Goal: Task Accomplishment & Management: Use online tool/utility

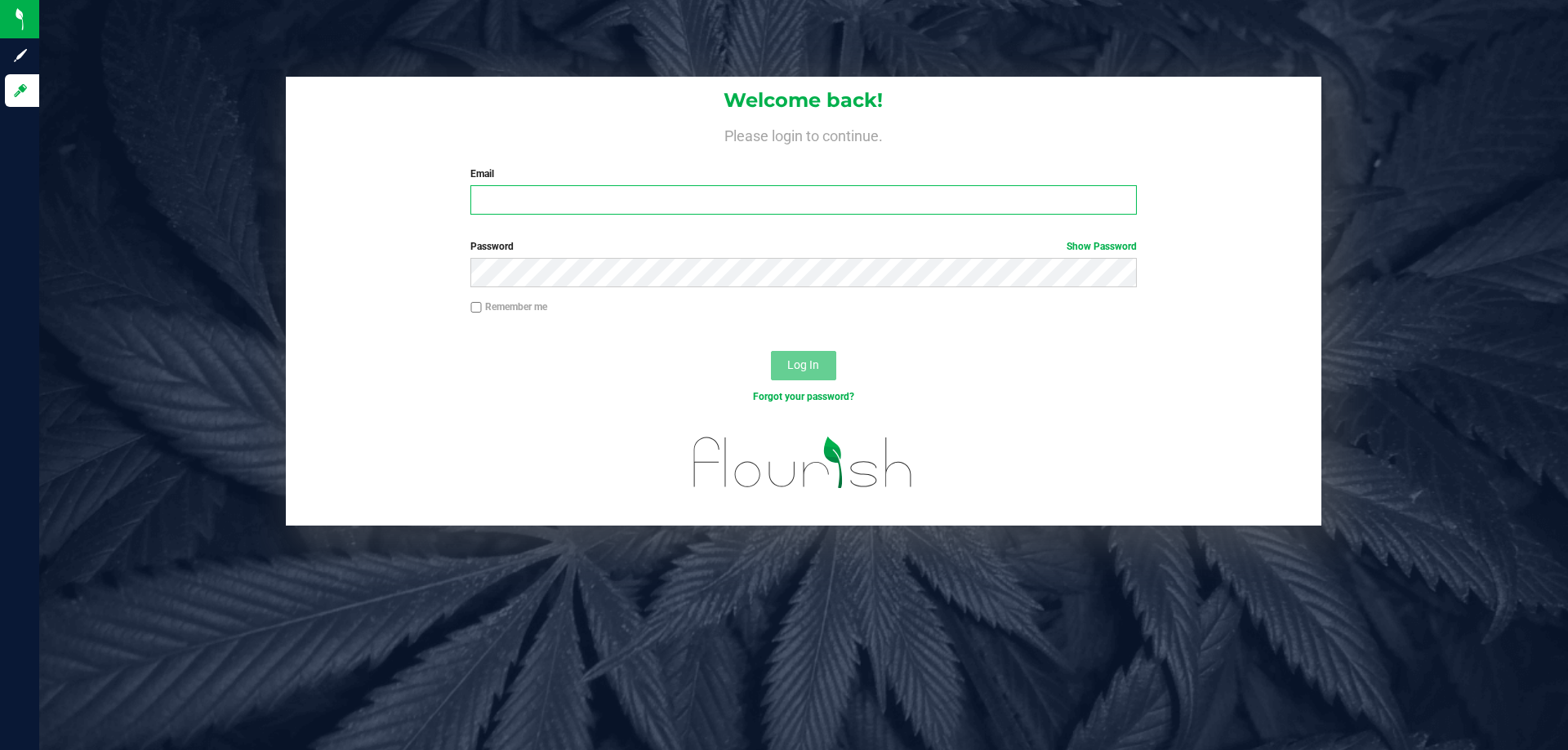
click at [647, 194] on input "Email" at bounding box center [803, 200] width 666 height 30
type input "[EMAIL_ADDRESS][DOMAIN_NAME]"
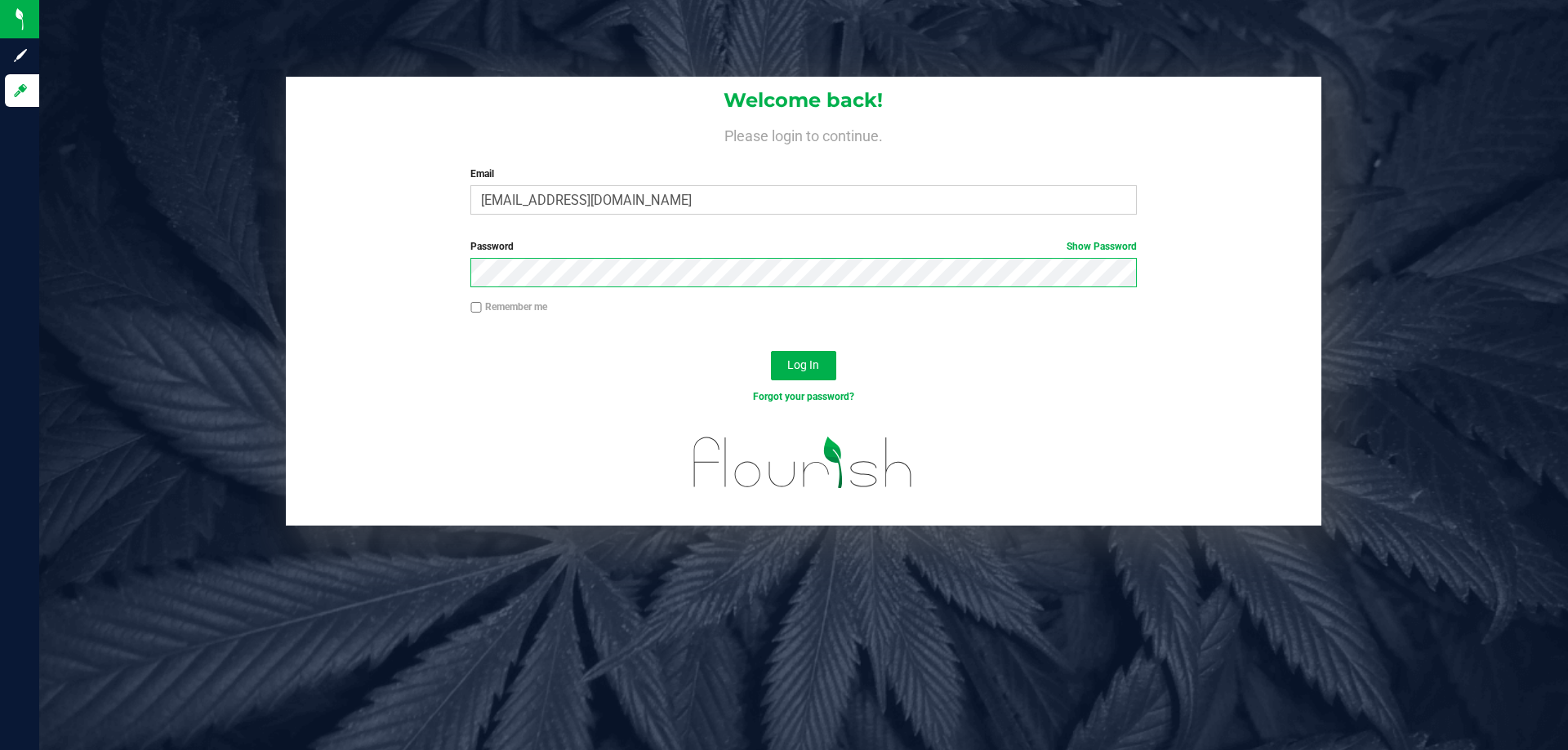
click at [771, 351] on button "Log In" at bounding box center [804, 366] width 66 height 30
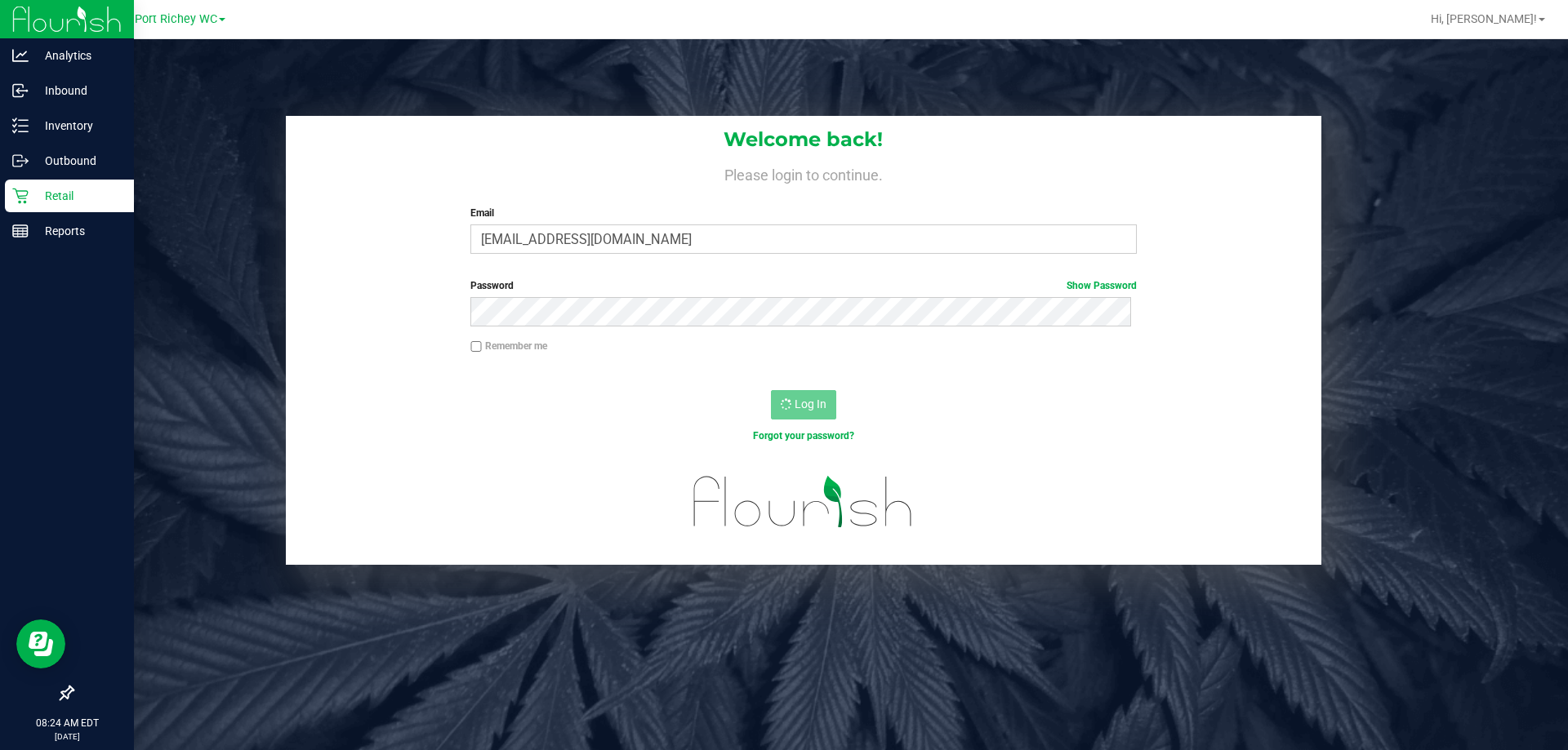
click at [53, 198] on p "Retail" at bounding box center [77, 196] width 98 height 20
click at [29, 190] on p "Retail" at bounding box center [77, 196] width 98 height 20
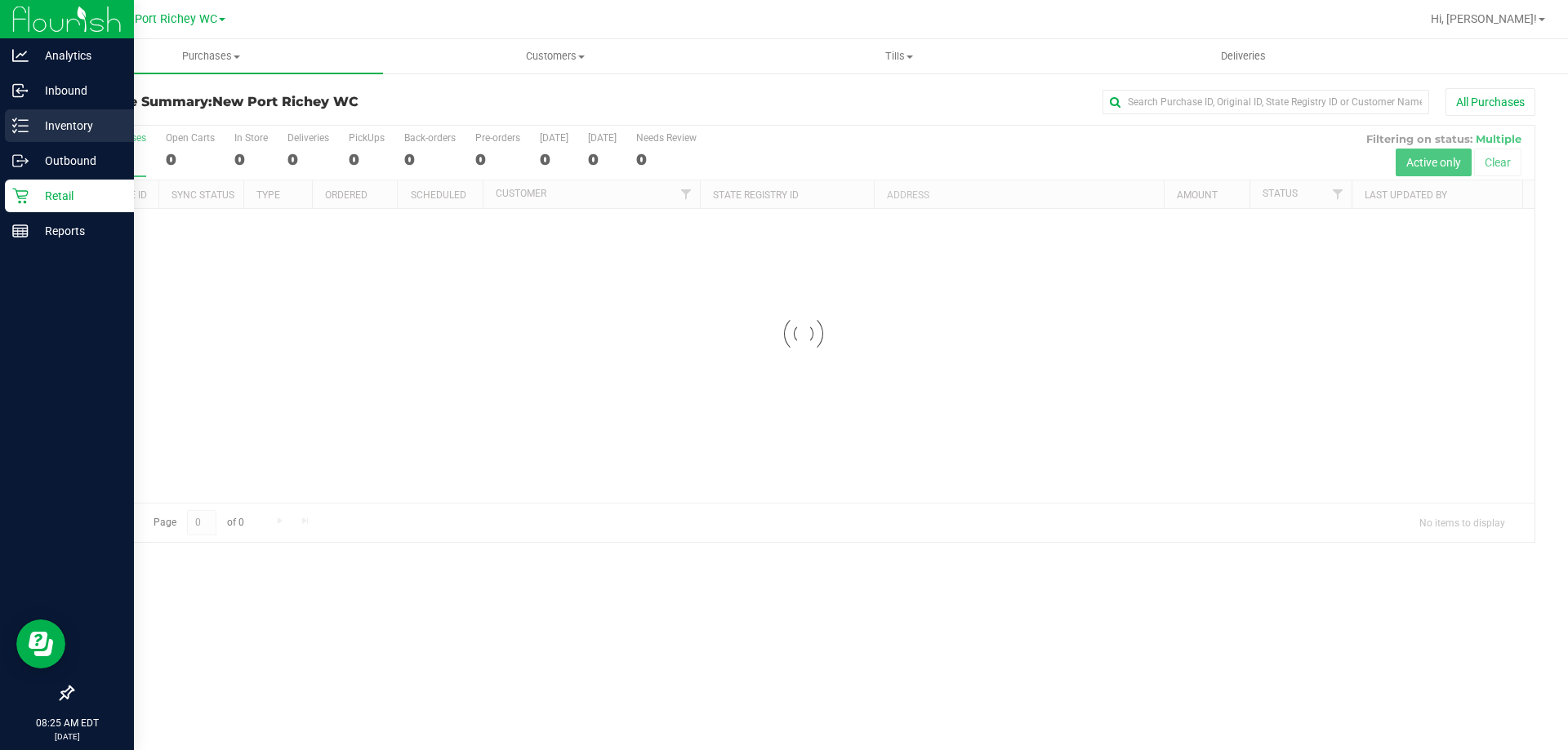
click at [34, 119] on p "Inventory" at bounding box center [77, 126] width 98 height 20
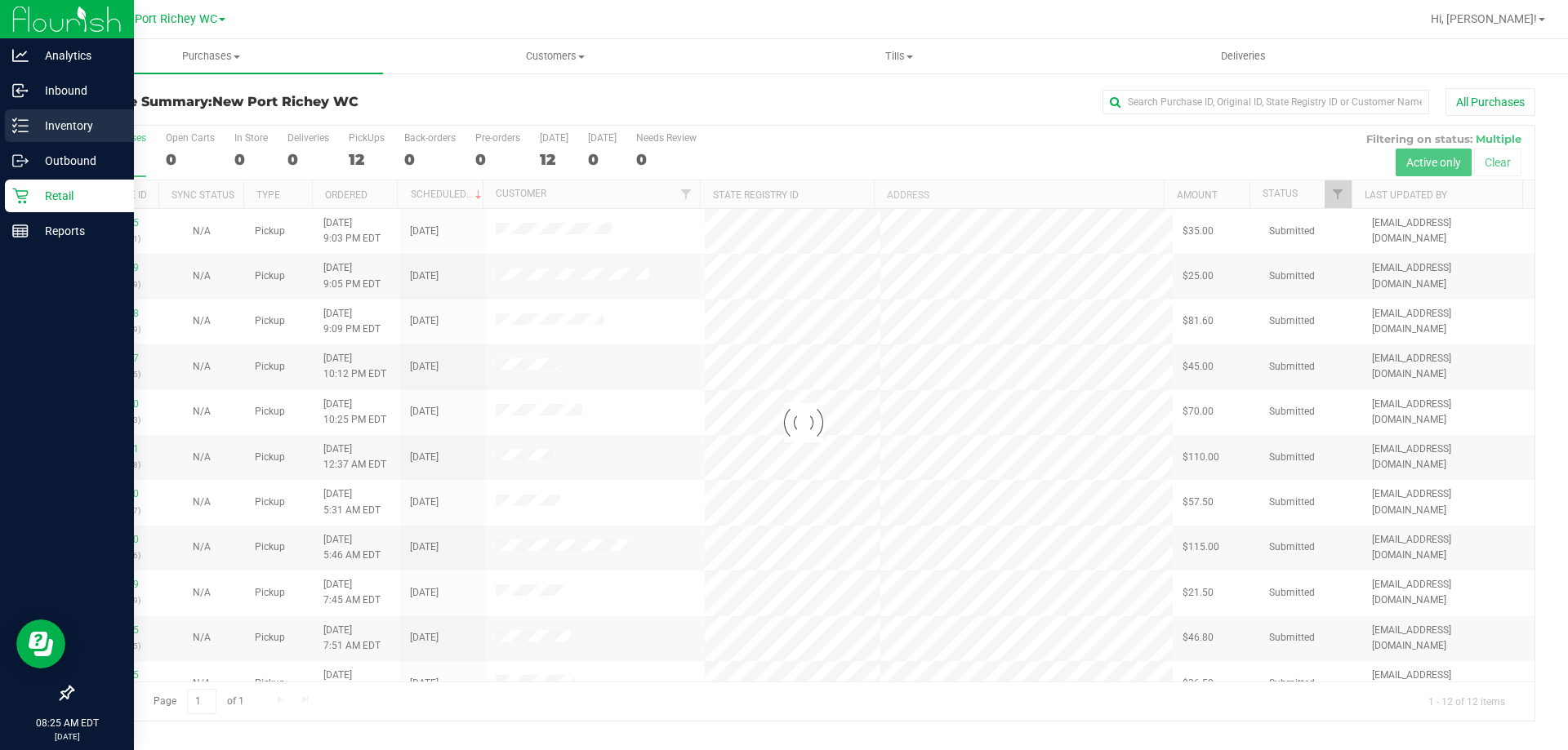
click at [63, 127] on p "Inventory" at bounding box center [77, 126] width 98 height 20
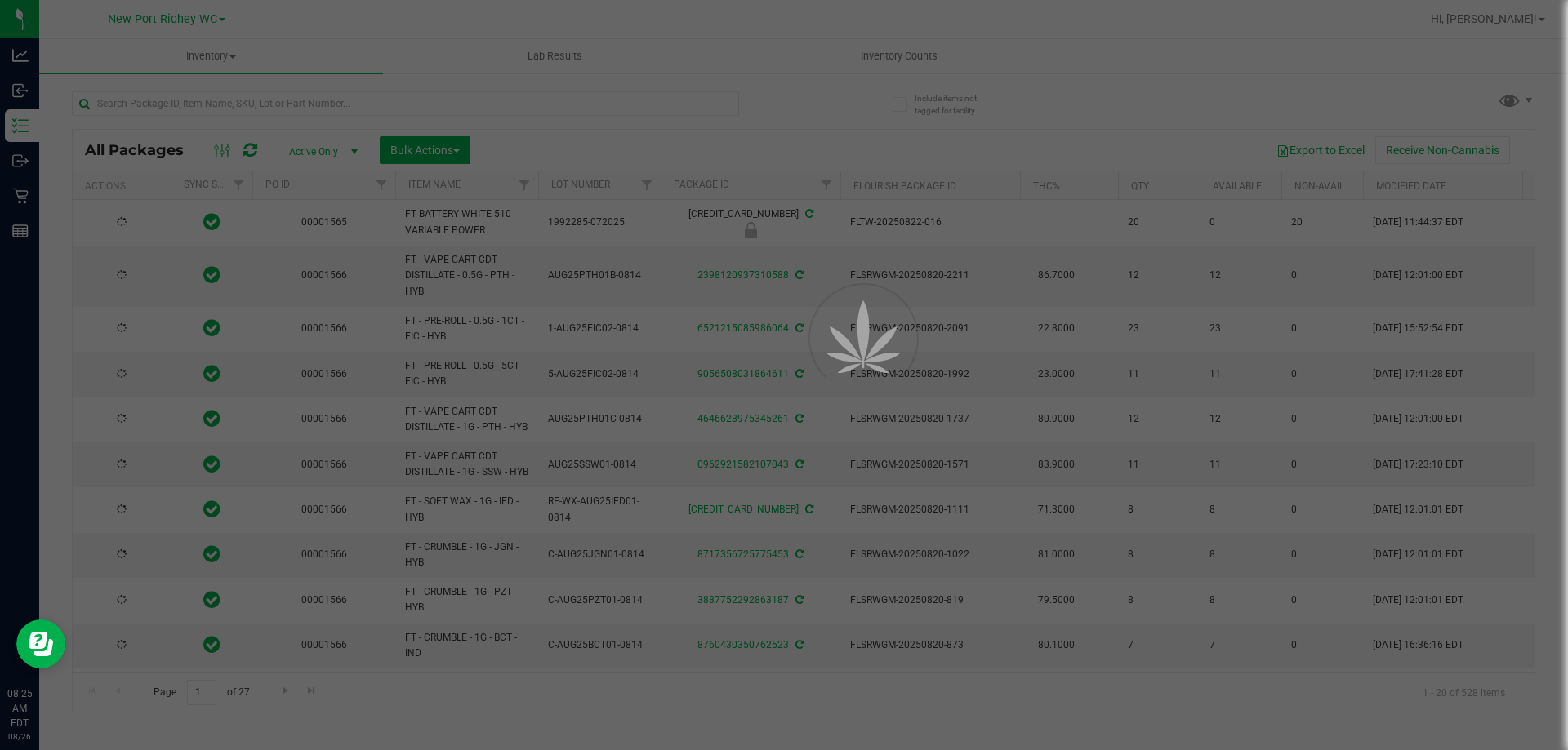
click at [334, 104] on div at bounding box center [784, 375] width 1568 height 750
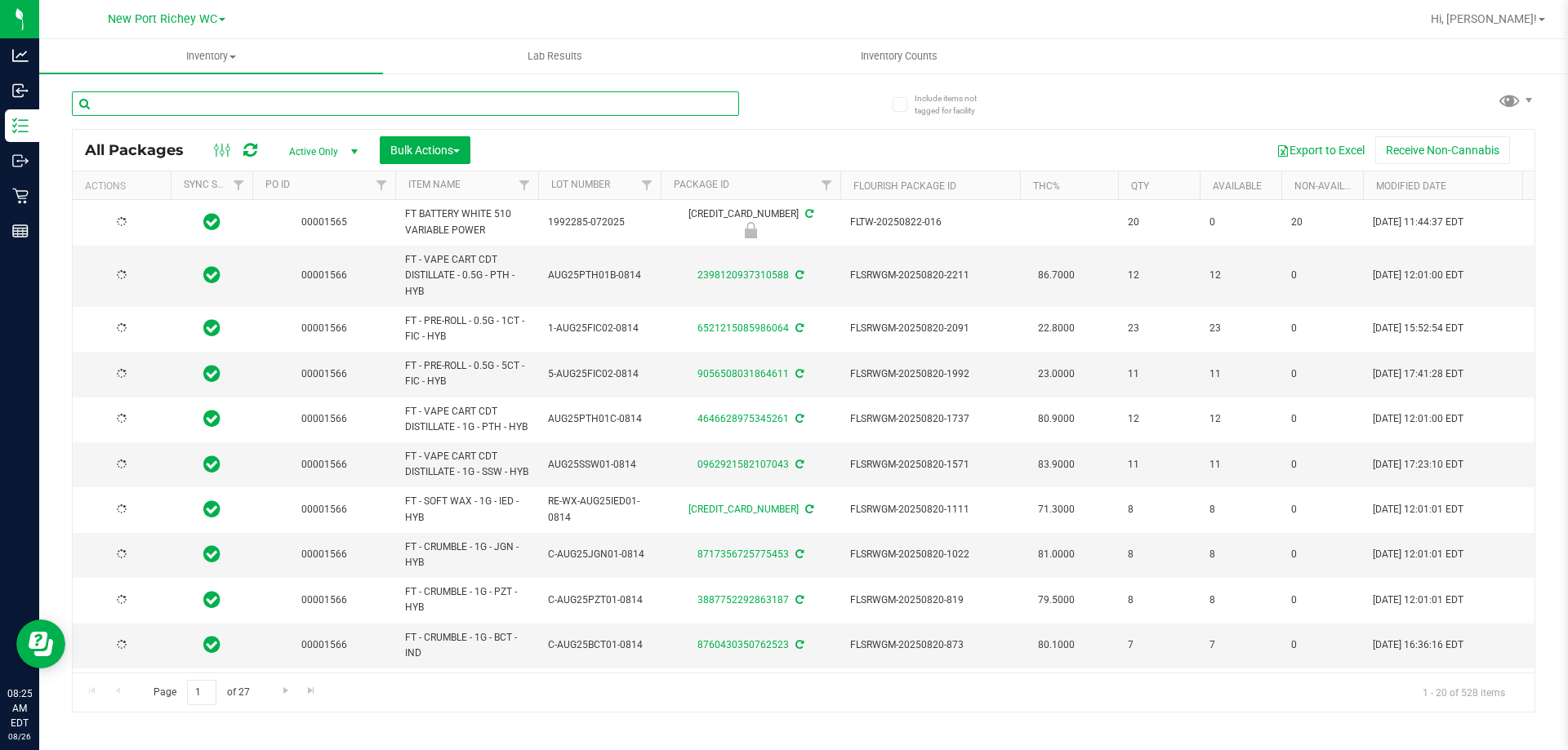
type input "[DATE]"
click at [333, 103] on input "text" at bounding box center [406, 103] width 667 height 25
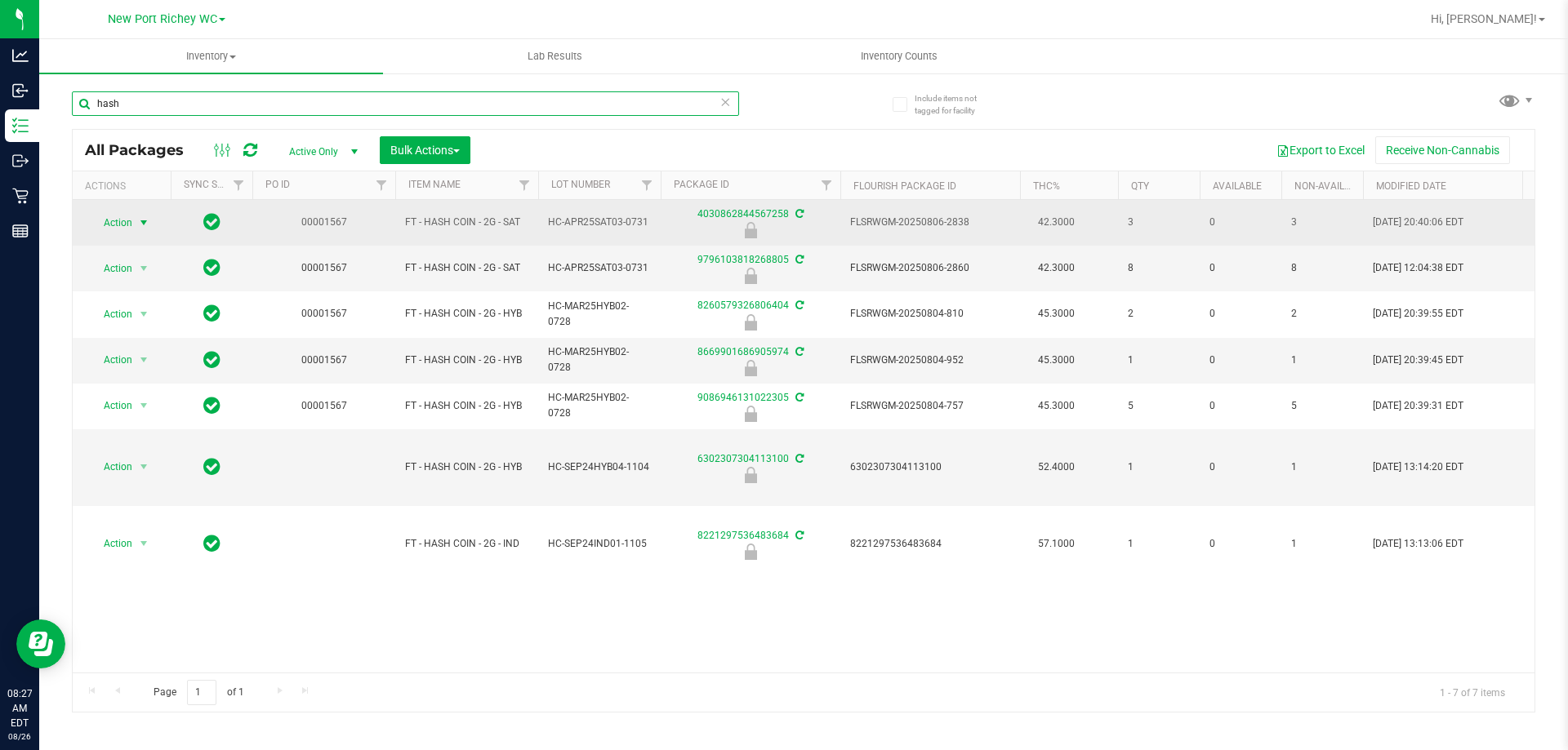
type input "hash"
click at [126, 220] on span "Action" at bounding box center [111, 223] width 44 height 23
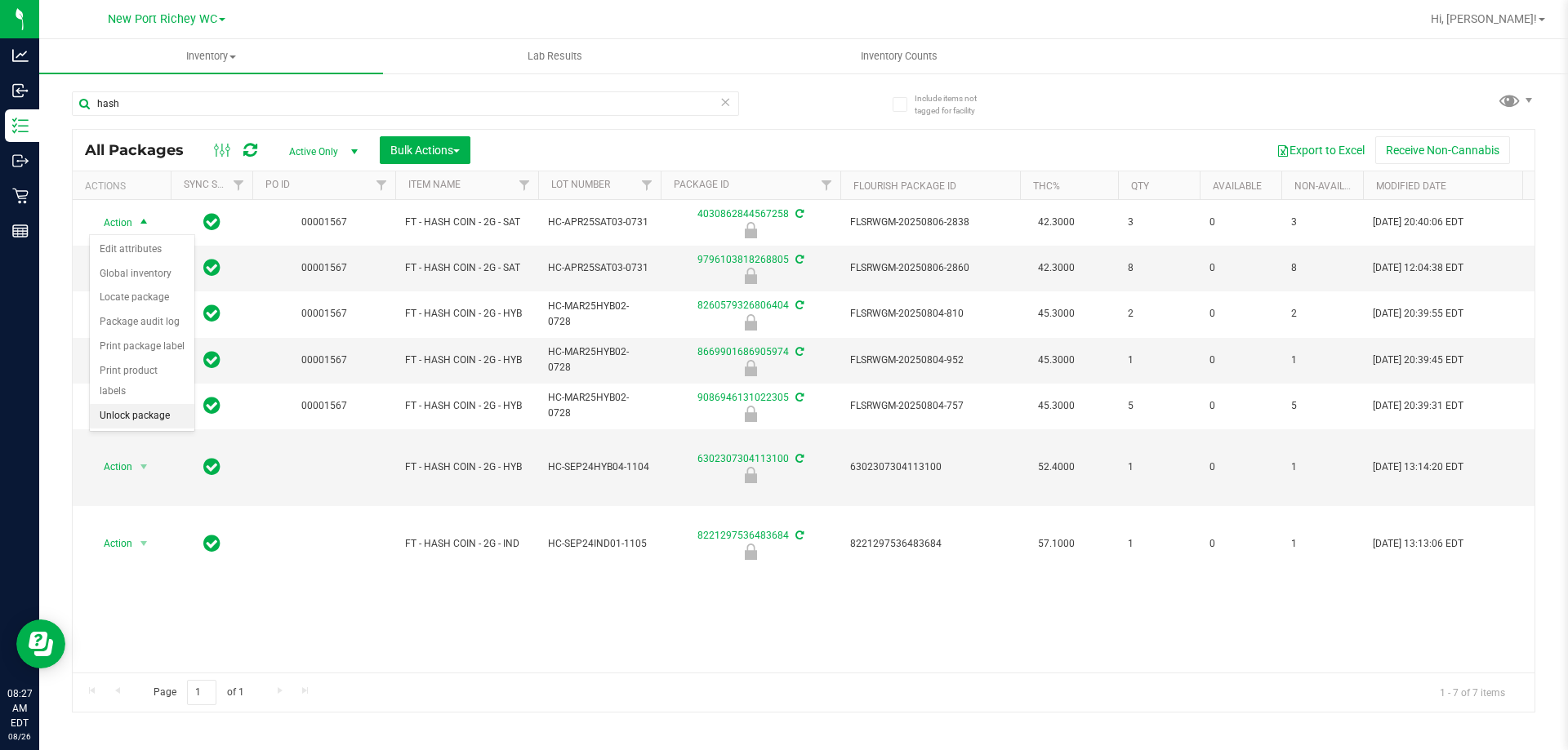
click at [141, 404] on li "Unlock package" at bounding box center [141, 416] width 104 height 25
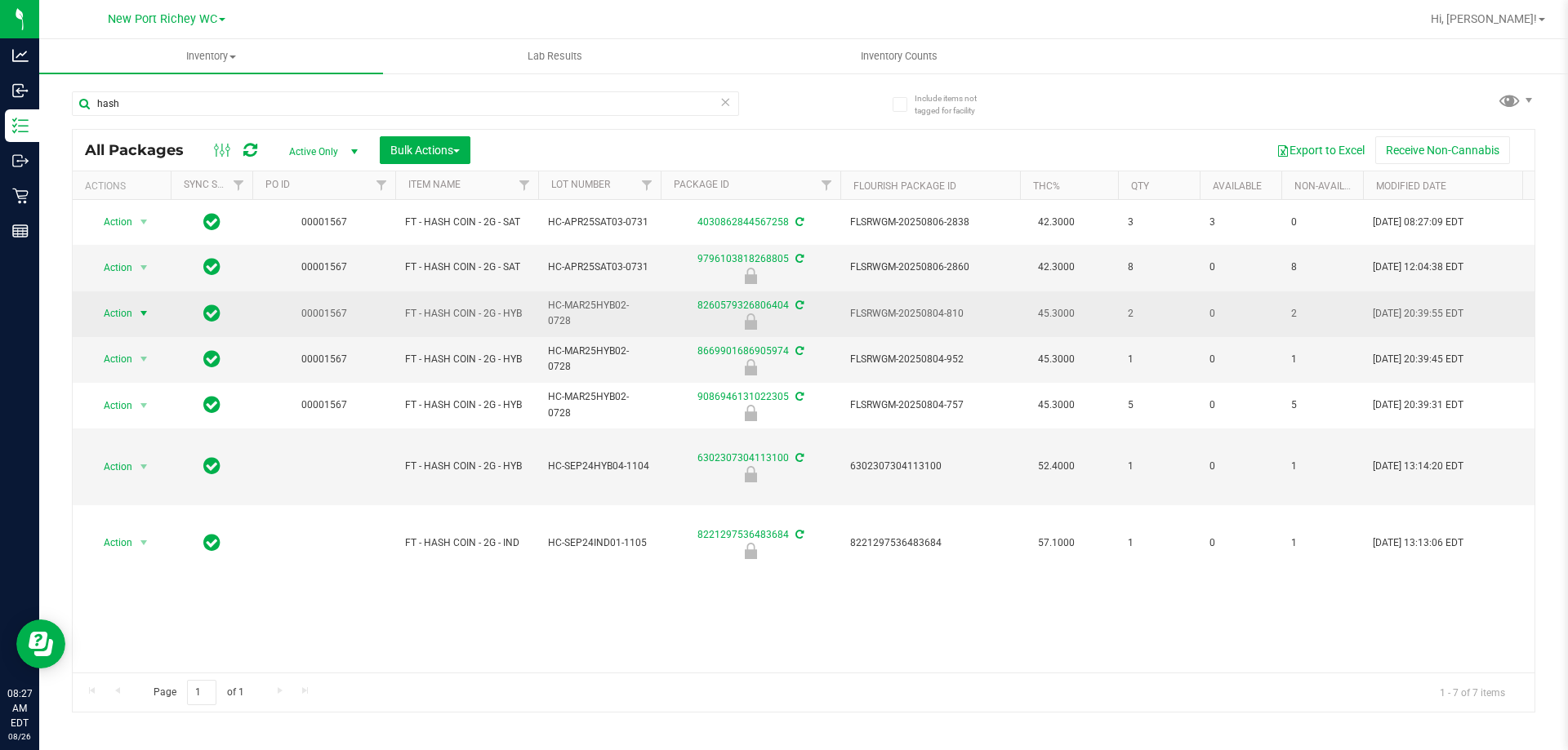
click at [127, 313] on span "Action" at bounding box center [111, 313] width 44 height 23
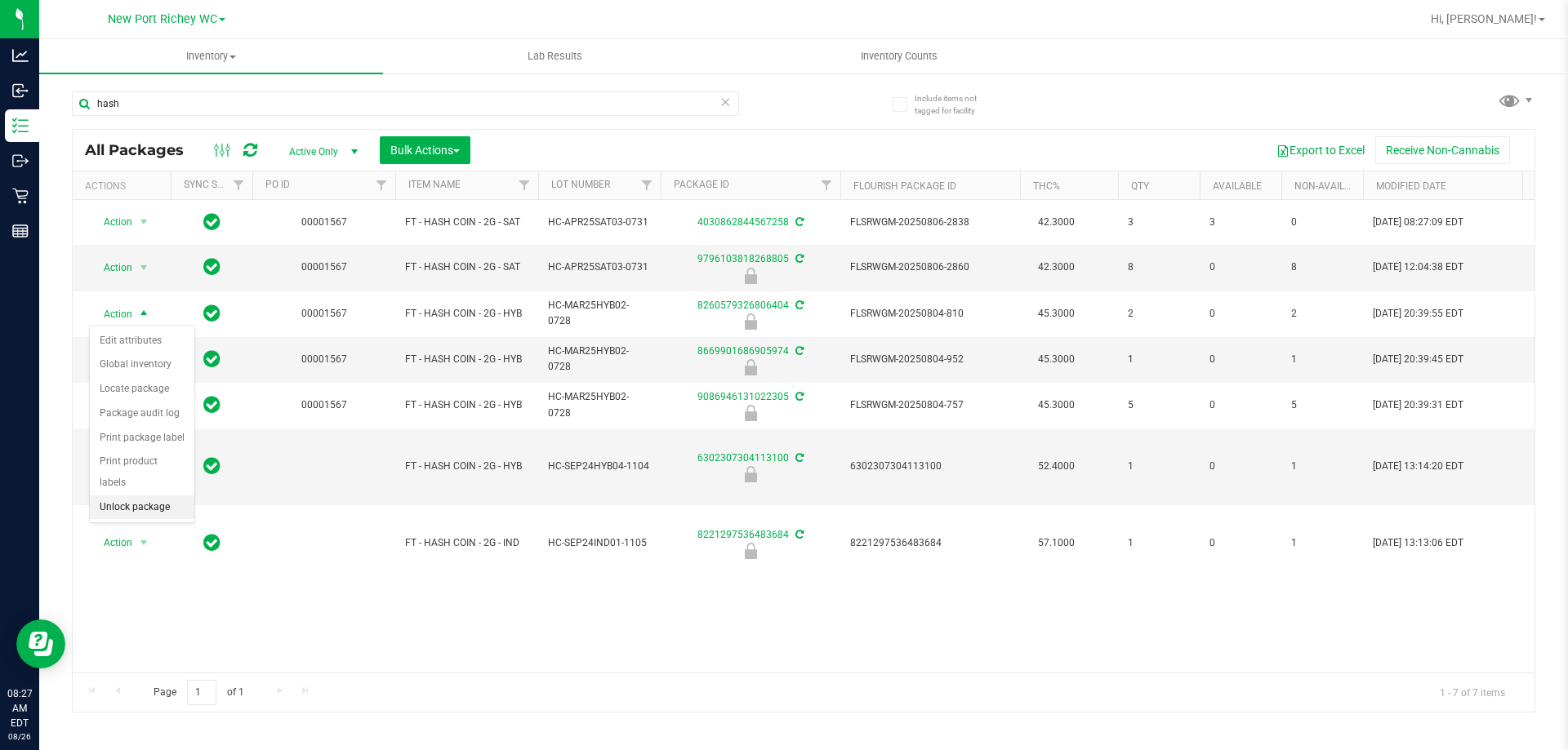
click at [154, 496] on li "Unlock package" at bounding box center [141, 508] width 104 height 25
click at [132, 360] on span "Action" at bounding box center [111, 359] width 44 height 23
click at [129, 541] on li "Unlock package" at bounding box center [141, 553] width 104 height 25
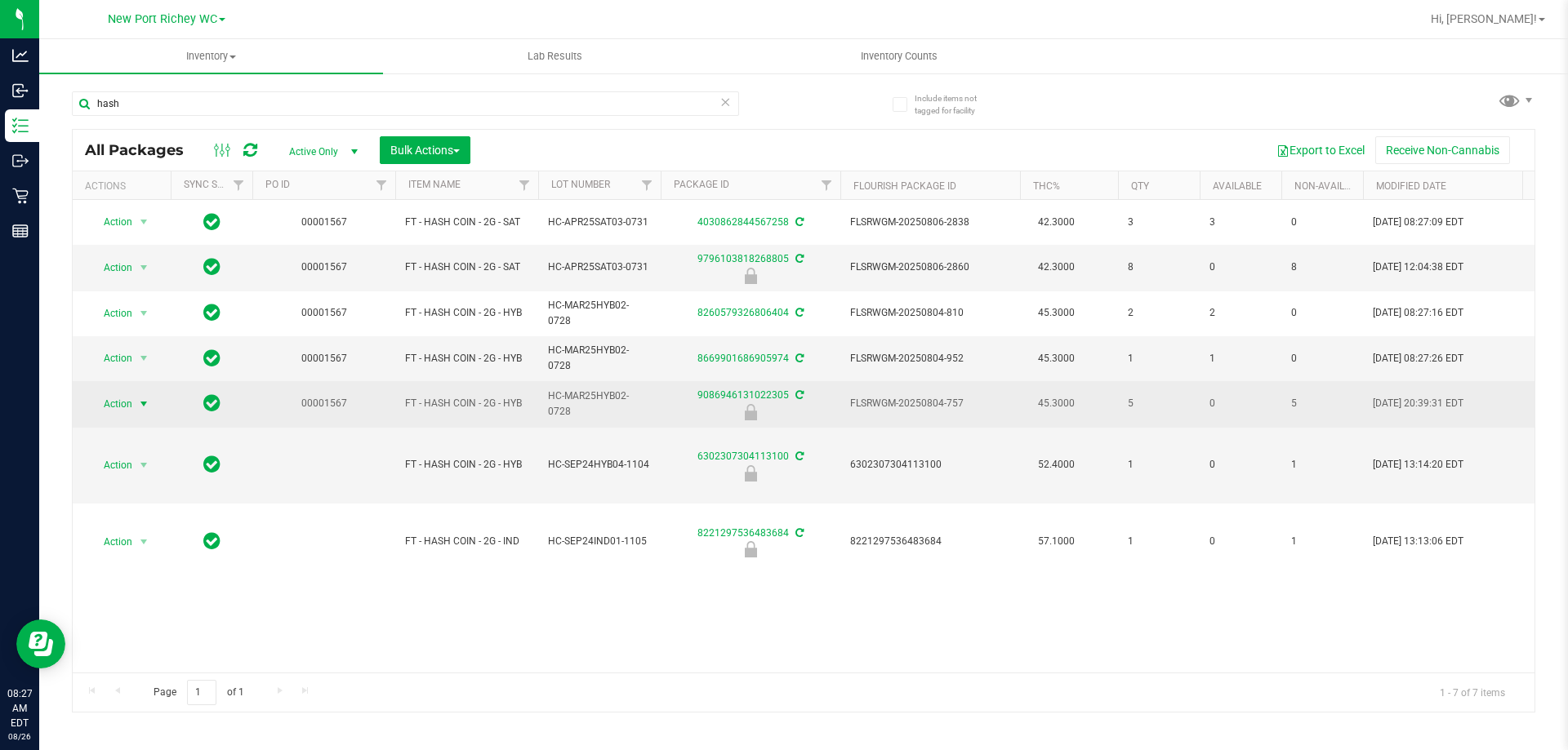
click at [131, 405] on span "Action" at bounding box center [111, 405] width 44 height 23
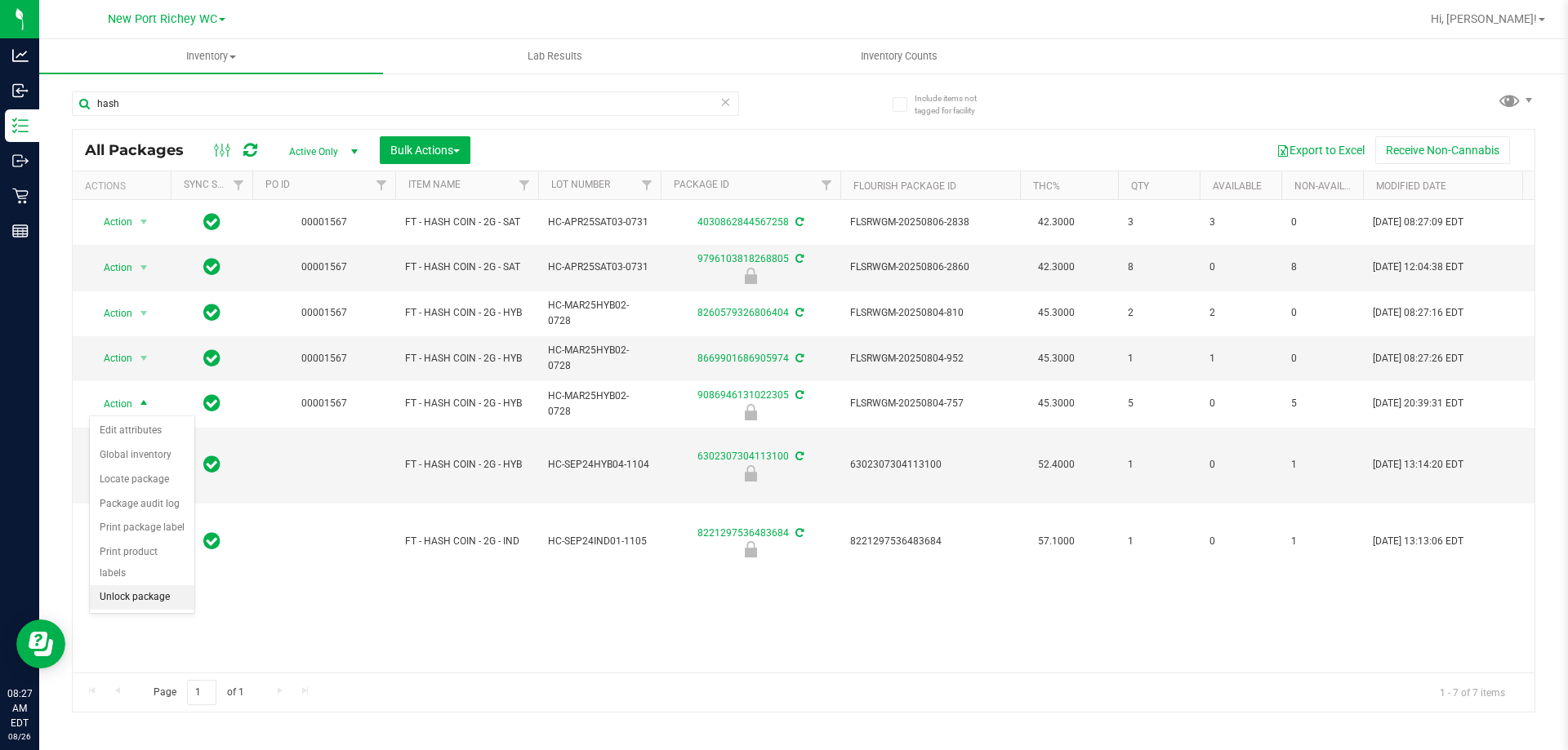
click at [144, 585] on li "Unlock package" at bounding box center [141, 597] width 104 height 25
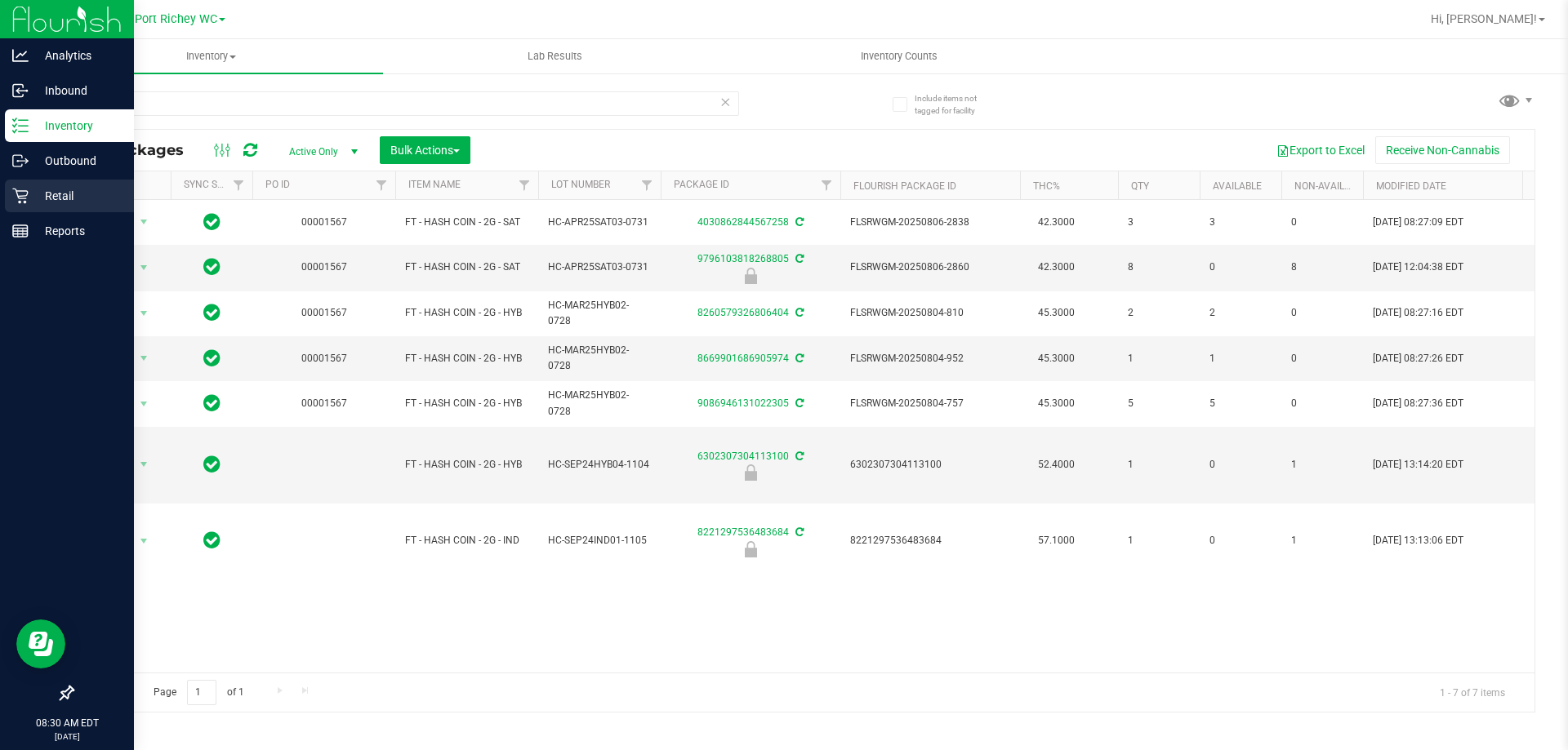
click at [44, 200] on p "Retail" at bounding box center [77, 196] width 98 height 20
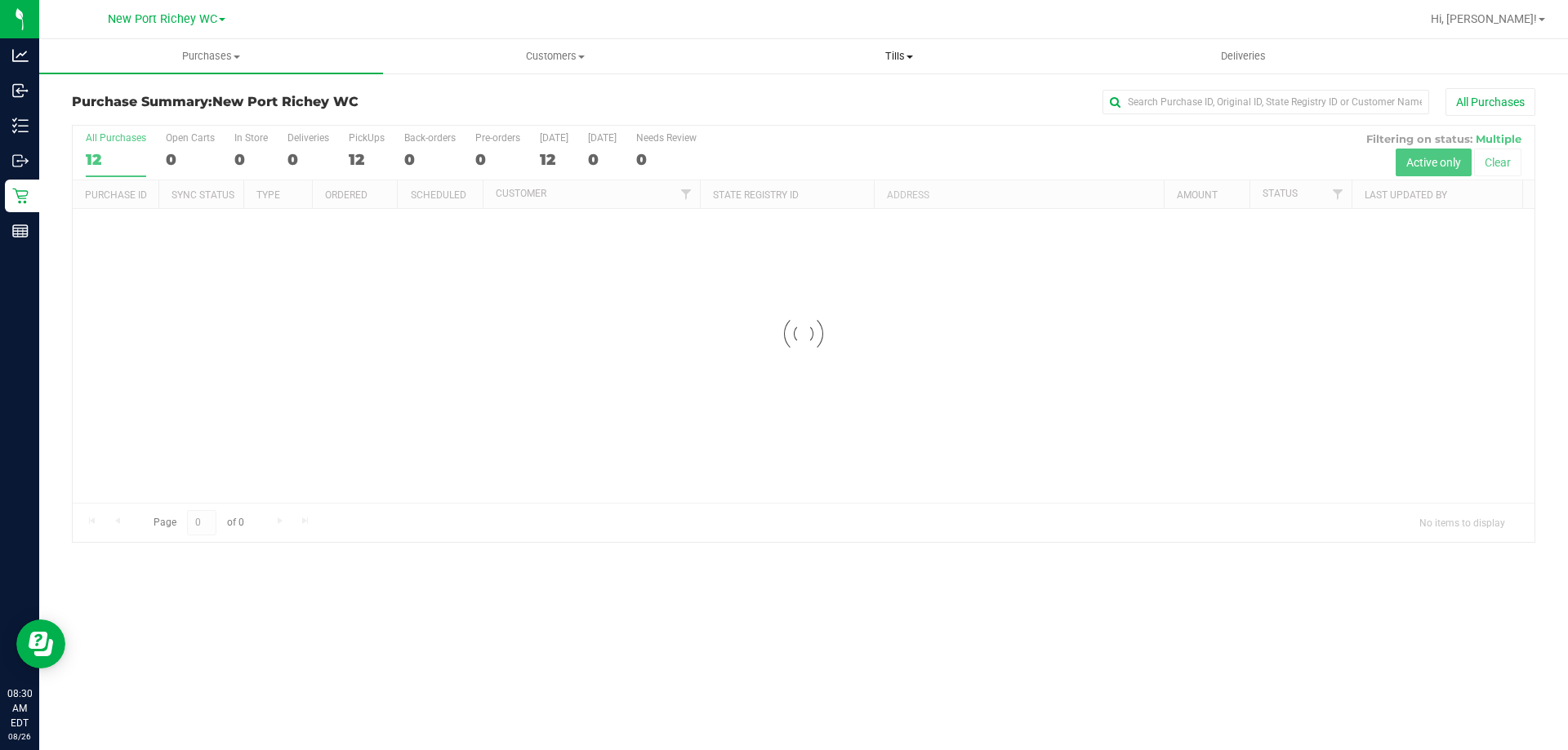
click at [892, 61] on span "Tills" at bounding box center [898, 57] width 342 height 15
click at [780, 102] on span "Manage tills" at bounding box center [782, 98] width 110 height 14
